Goal: Use online tool/utility: Utilize a website feature to perform a specific function

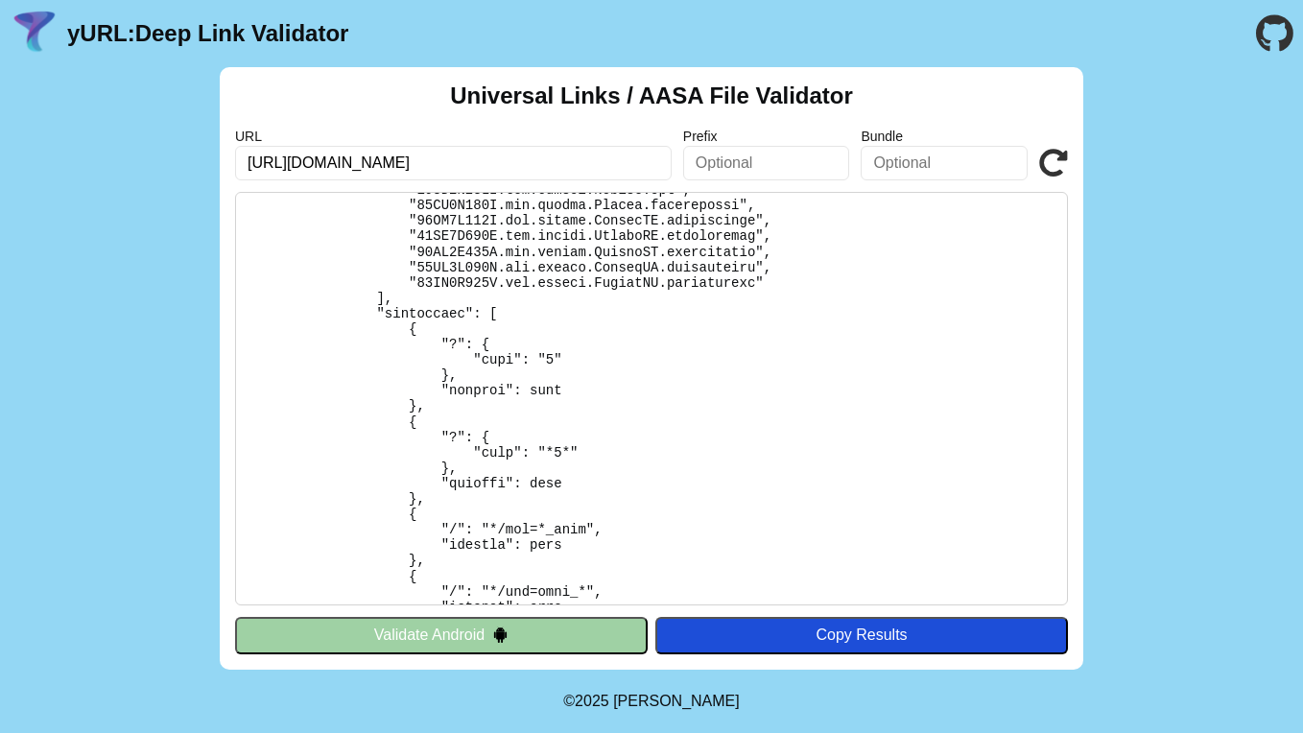
scroll to position [3855, 0]
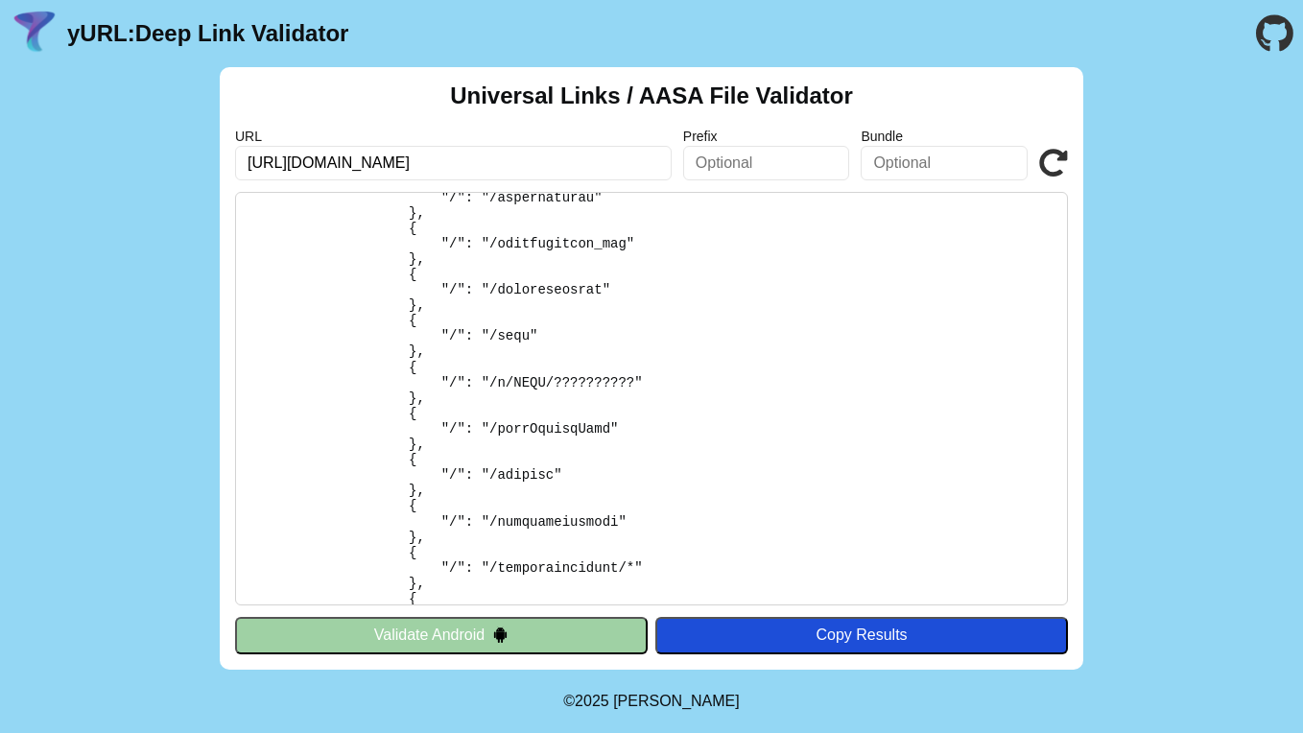
scroll to position [58895, 0]
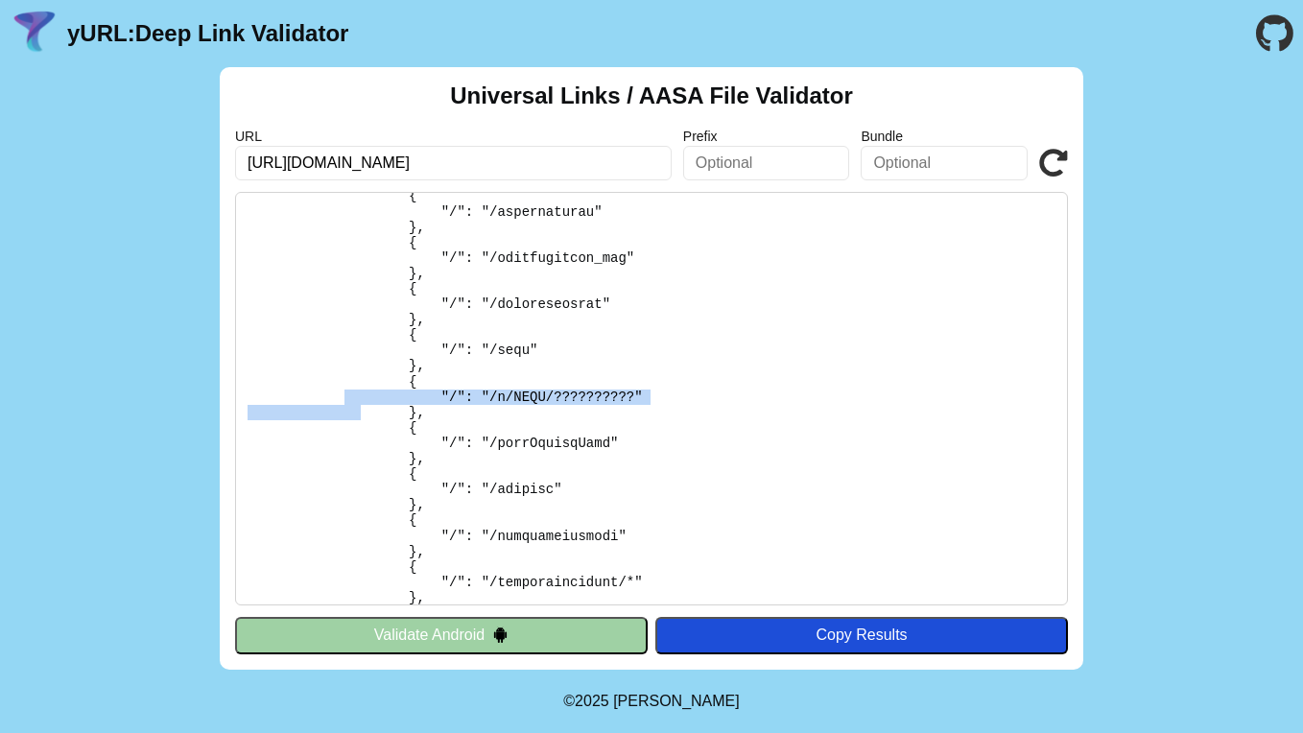
drag, startPoint x: 649, startPoint y: 407, endPoint x: 405, endPoint y: 402, distance: 243.8
click at [405, 402] on pre at bounding box center [651, 399] width 833 height 414
copy pre "{ "/": "/o/ASIN/??????????""
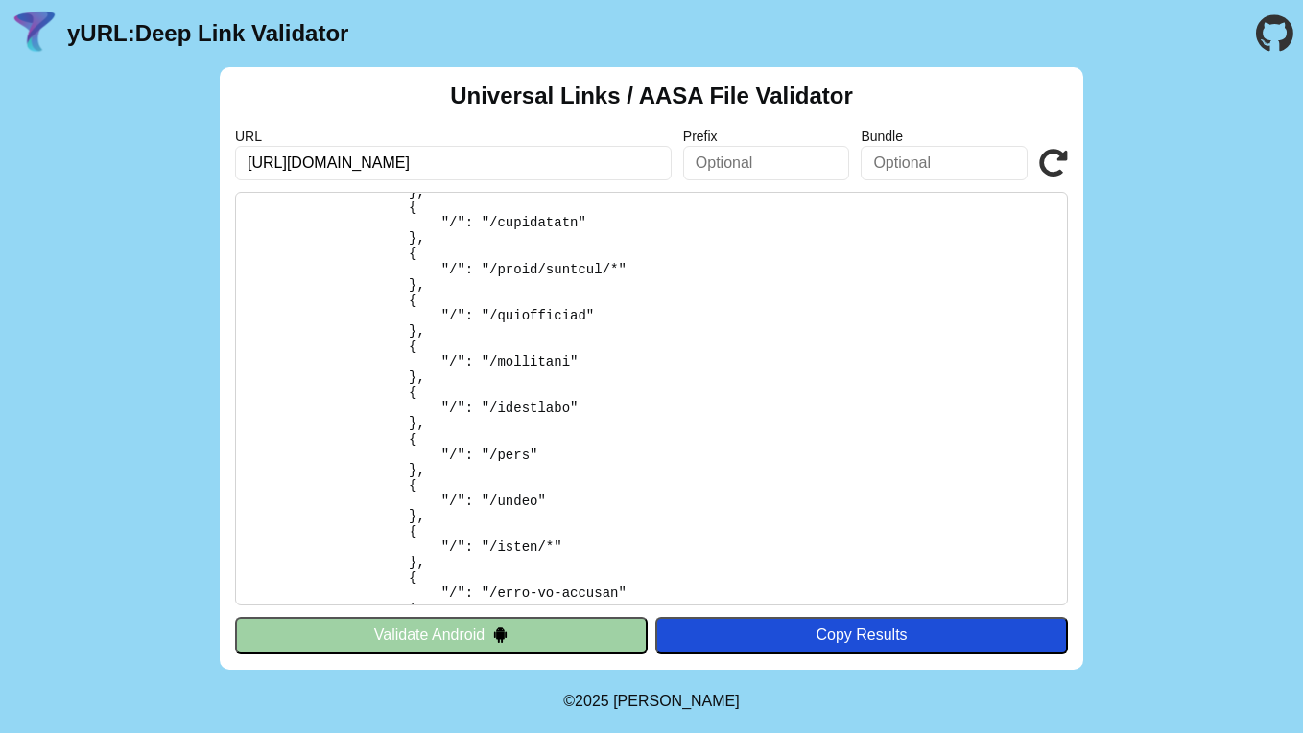
scroll to position [35427, 0]
